Goal: Navigation & Orientation: Find specific page/section

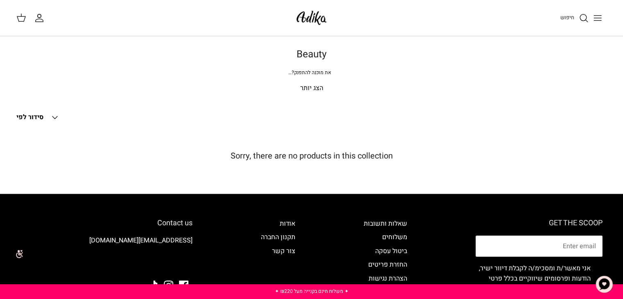
click at [315, 92] on p "הצג יותר" at bounding box center [311, 88] width 573 height 11
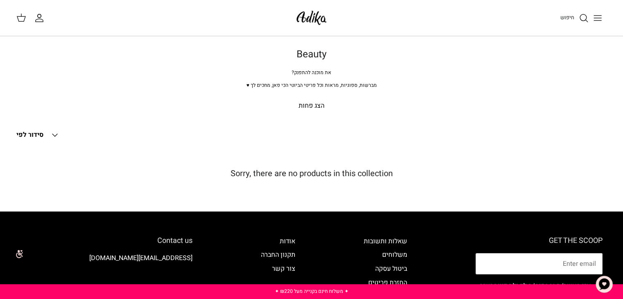
click at [603, 17] on button "Toggle menu" at bounding box center [598, 18] width 18 height 18
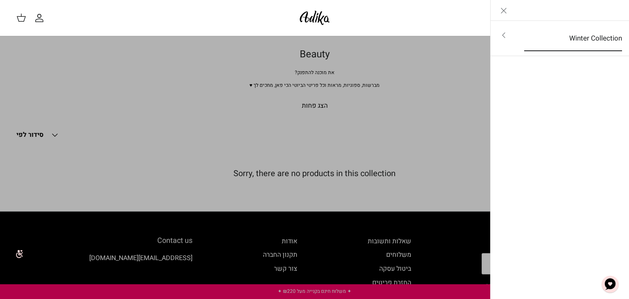
click at [578, 34] on link "Winter Collection" at bounding box center [573, 38] width 113 height 25
click at [578, 34] on link "לכל הפריטים" at bounding box center [560, 36] width 131 height 20
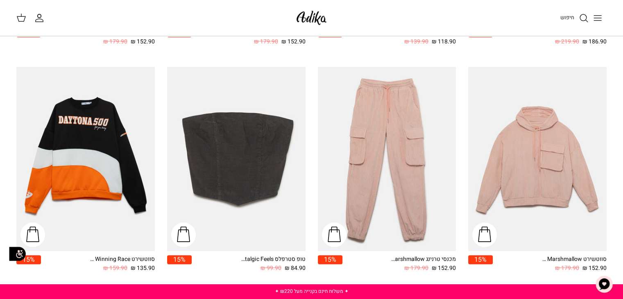
scroll to position [295, 0]
